Goal: Information Seeking & Learning: Learn about a topic

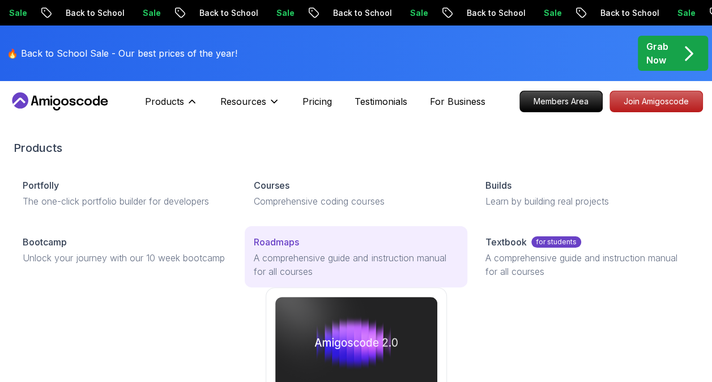
click at [320, 239] on div "Roadmaps" at bounding box center [356, 242] width 204 height 14
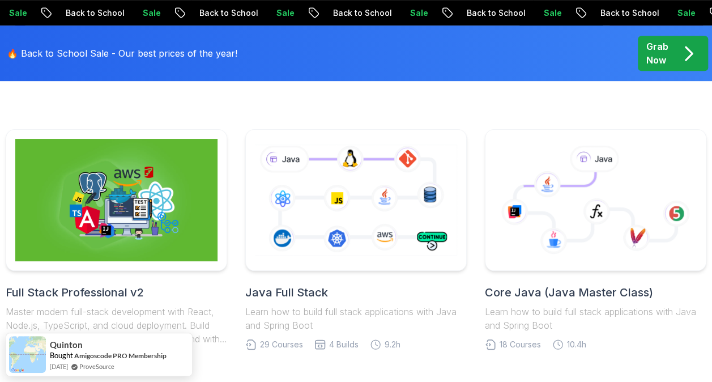
scroll to position [529, 0]
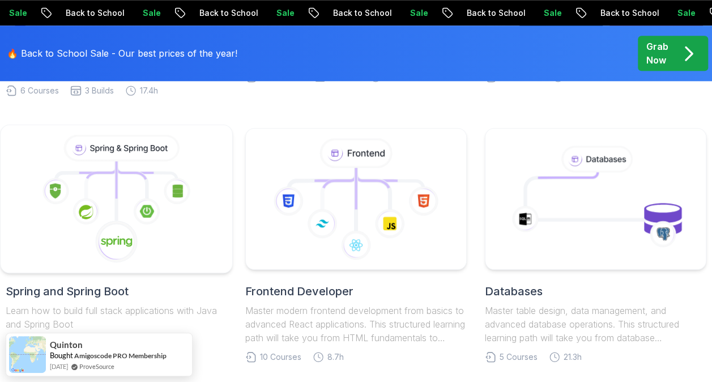
click at [153, 189] on icon at bounding box center [116, 199] width 213 height 129
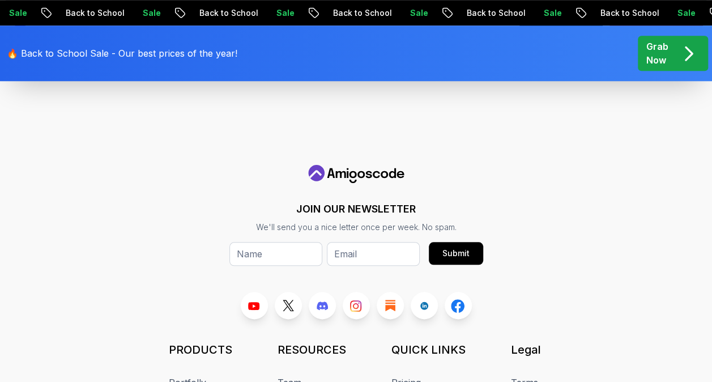
scroll to position [4986, 0]
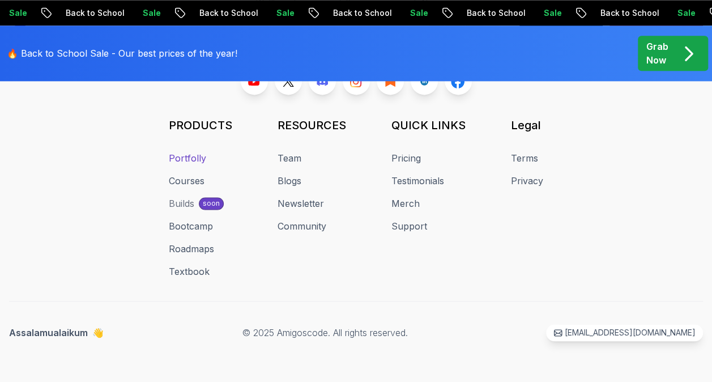
click at [194, 152] on link "Portfolly" at bounding box center [187, 158] width 37 height 14
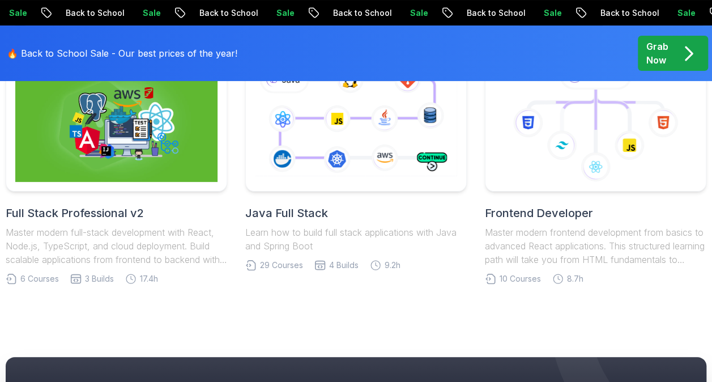
scroll to position [4192, 0]
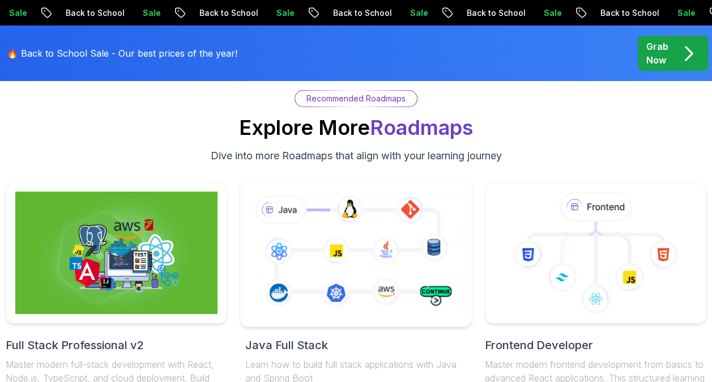
click at [334, 254] on icon at bounding box center [356, 253] width 217 height 121
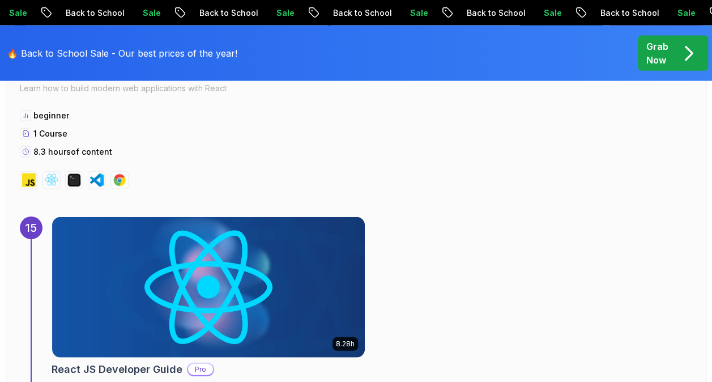
scroll to position [7600, 0]
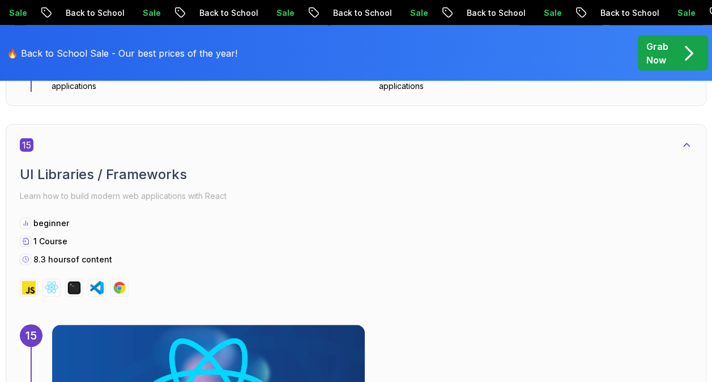
click at [664, 52] on p "Grab Now" at bounding box center [658, 53] width 22 height 27
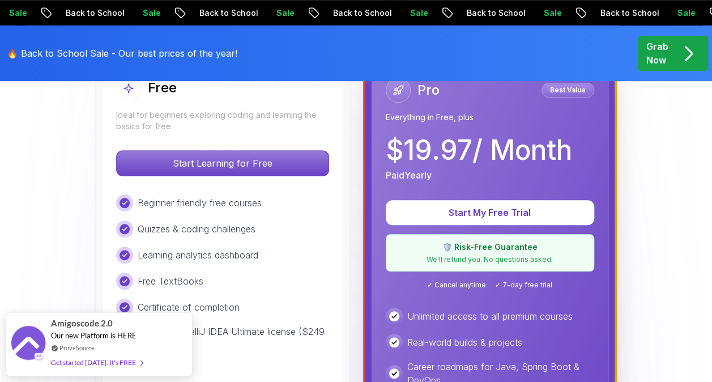
scroll to position [397, 0]
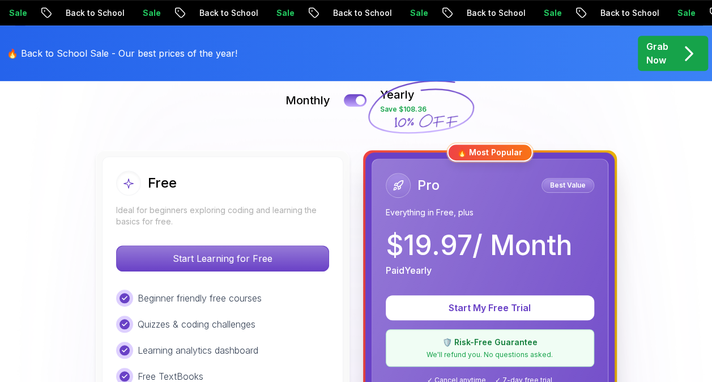
scroll to position [397, 0]
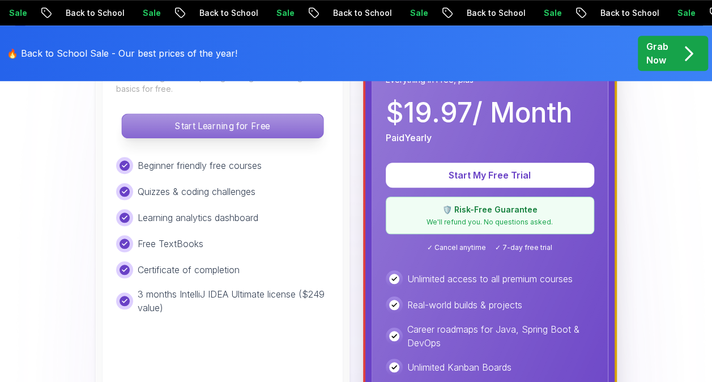
click at [263, 127] on p "Start Learning for Free" at bounding box center [222, 126] width 201 height 24
